Goal: Navigation & Orientation: Find specific page/section

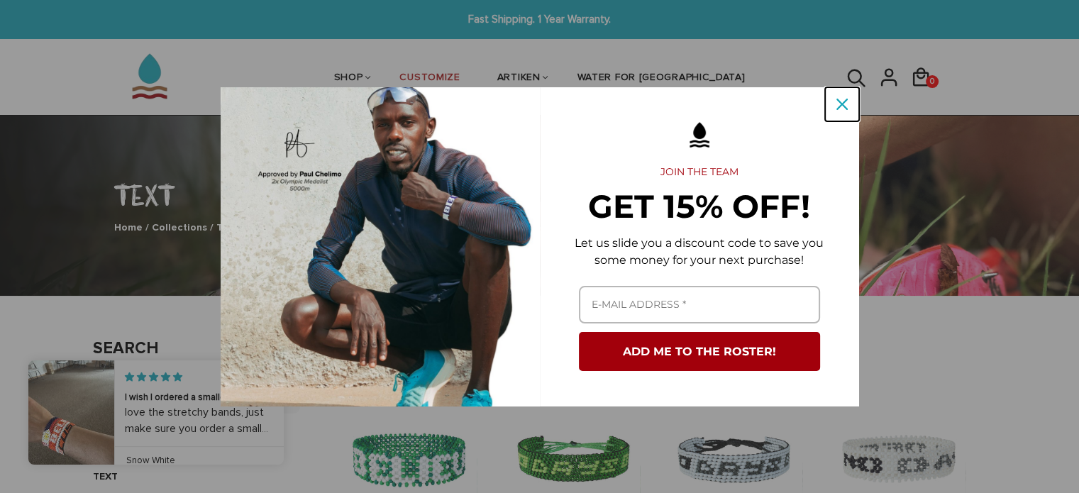
click at [840, 105] on icon "close icon" at bounding box center [841, 104] width 11 height 11
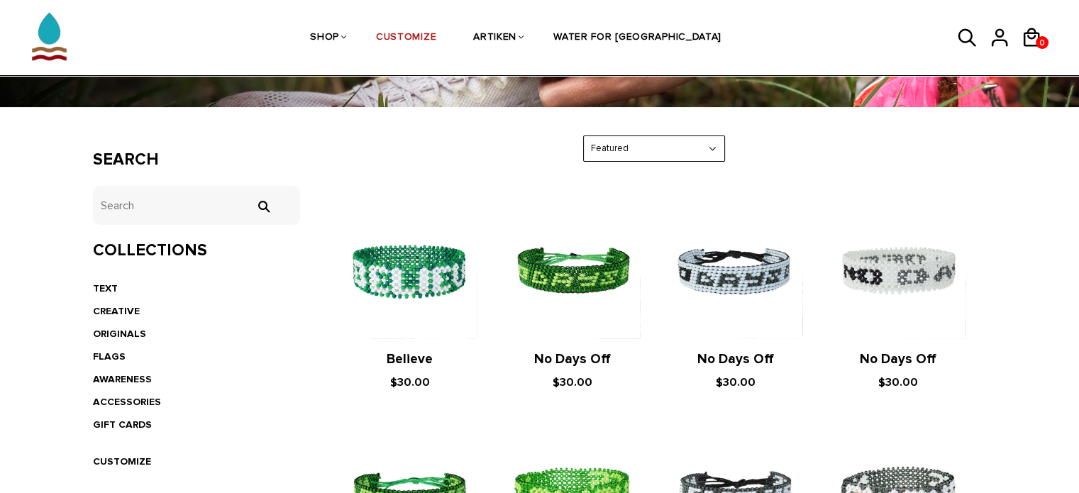
scroll to position [213, 0]
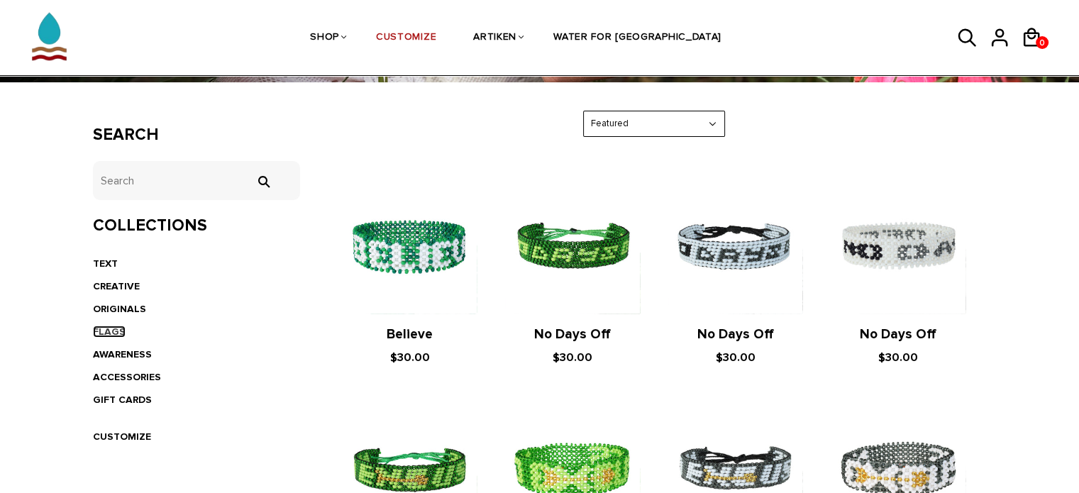
click at [110, 330] on link "FLAGS" at bounding box center [109, 332] width 33 height 12
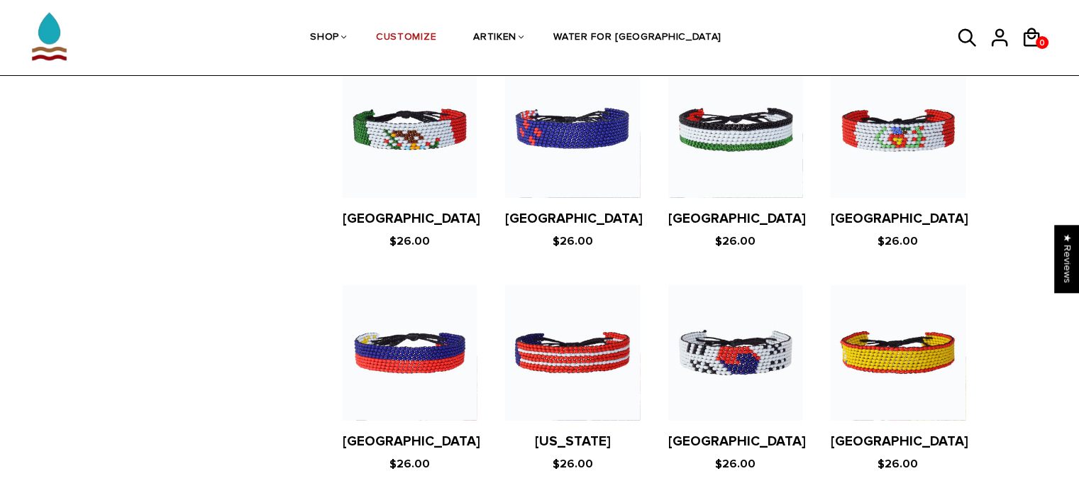
scroll to position [2695, 0]
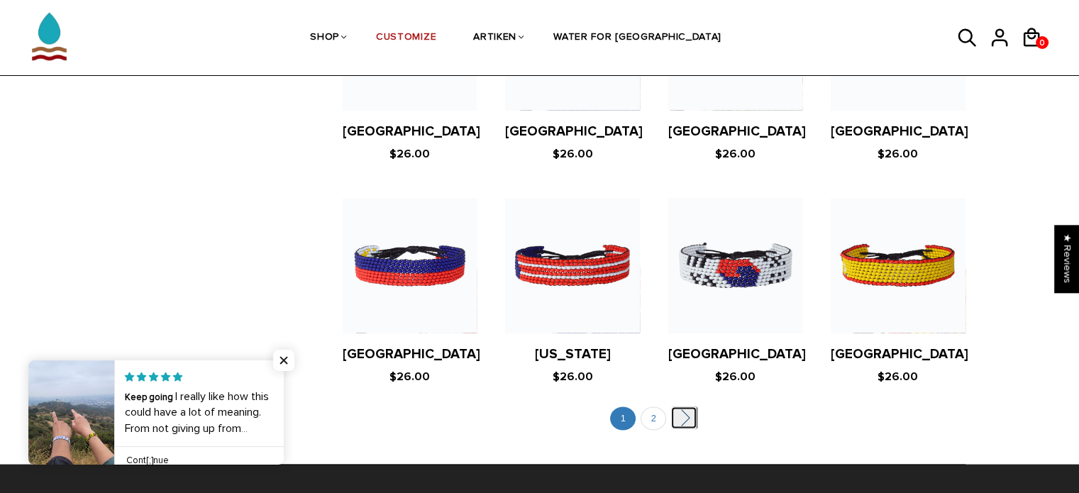
click at [679, 406] on link "" at bounding box center [684, 417] width 26 height 22
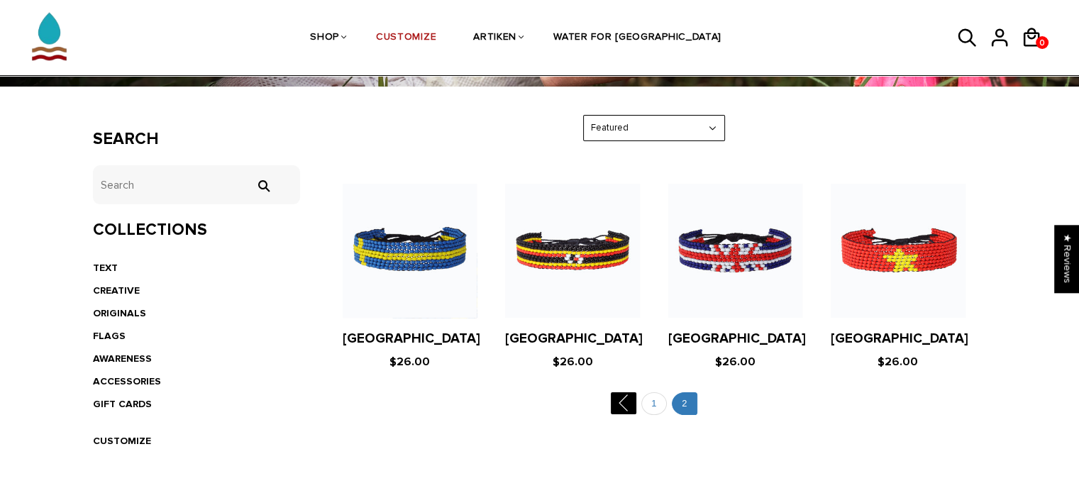
scroll to position [224, 0]
